Goal: Information Seeking & Learning: Learn about a topic

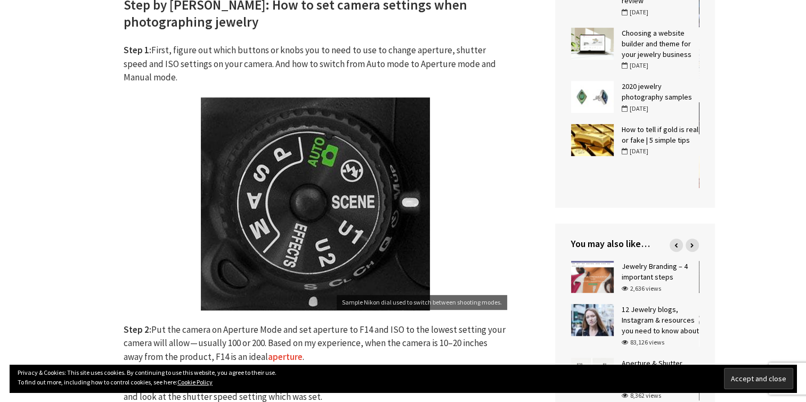
scroll to position [504, 0]
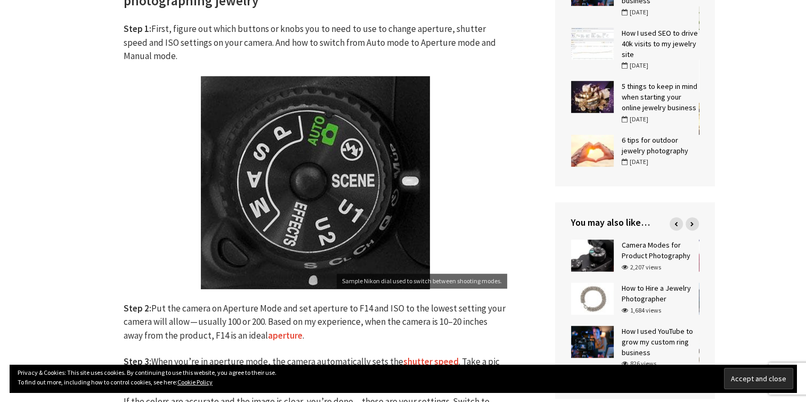
click at [329, 200] on img at bounding box center [315, 182] width 229 height 213
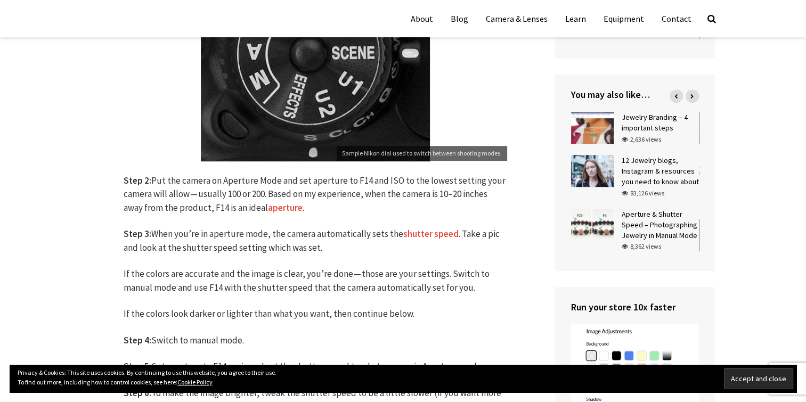
scroll to position [611, 0]
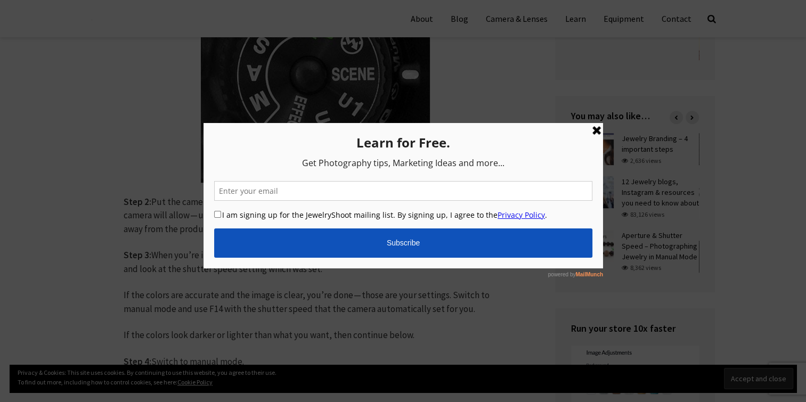
click at [595, 129] on link at bounding box center [596, 130] width 13 height 13
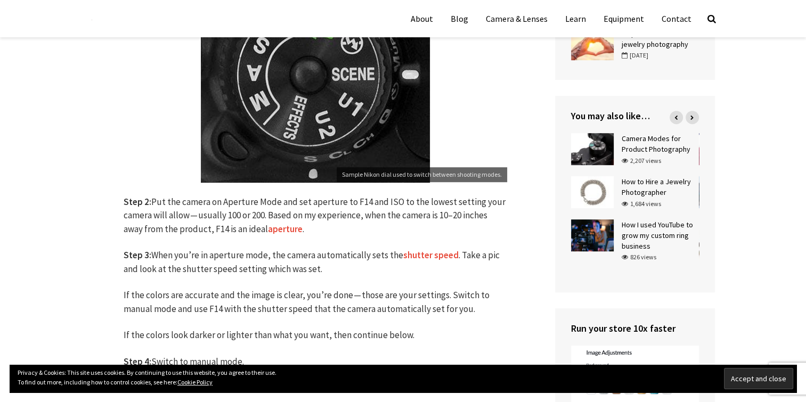
click at [284, 229] on link "aperture" at bounding box center [285, 229] width 35 height 12
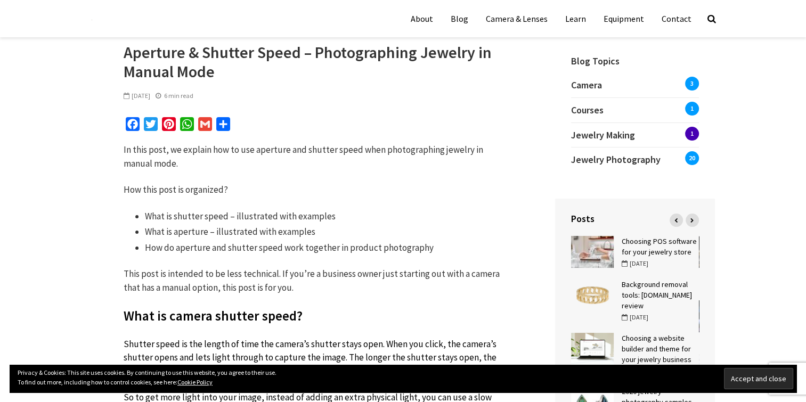
scroll to position [138, 0]
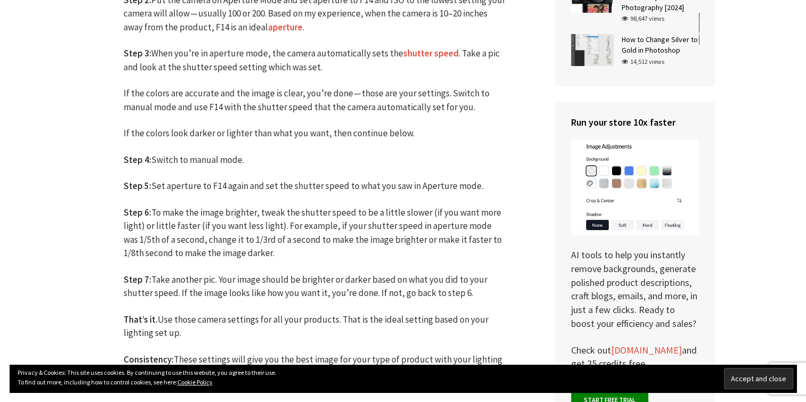
scroll to position [834, 0]
